Goal: Check status: Check status

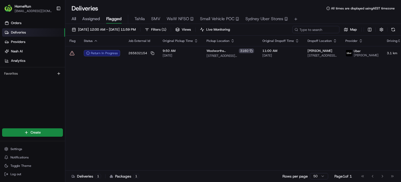
click at [76, 20] on span "All" at bounding box center [74, 19] width 4 height 6
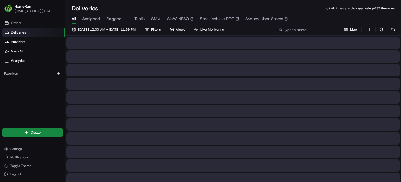
click at [200, 29] on input at bounding box center [308, 29] width 63 height 7
paste input "265717271"
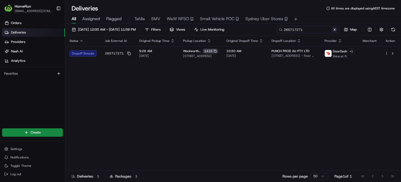
type input "265717271"
click at [200, 30] on button at bounding box center [334, 29] width 5 height 5
